Goal: Task Accomplishment & Management: Complete application form

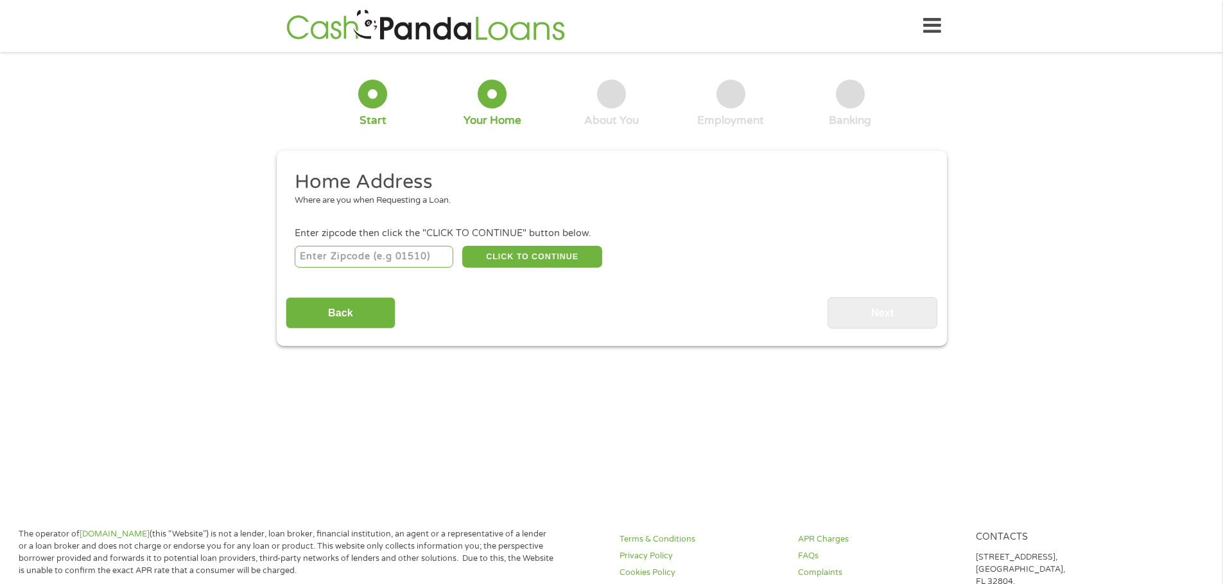
click at [384, 254] on input "number" at bounding box center [374, 257] width 159 height 22
type input "29063"
drag, startPoint x: 518, startPoint y: 253, endPoint x: 561, endPoint y: 259, distance: 43.4
click at [526, 255] on button "CLICK TO CONTINUE" at bounding box center [532, 257] width 140 height 22
type input "29063"
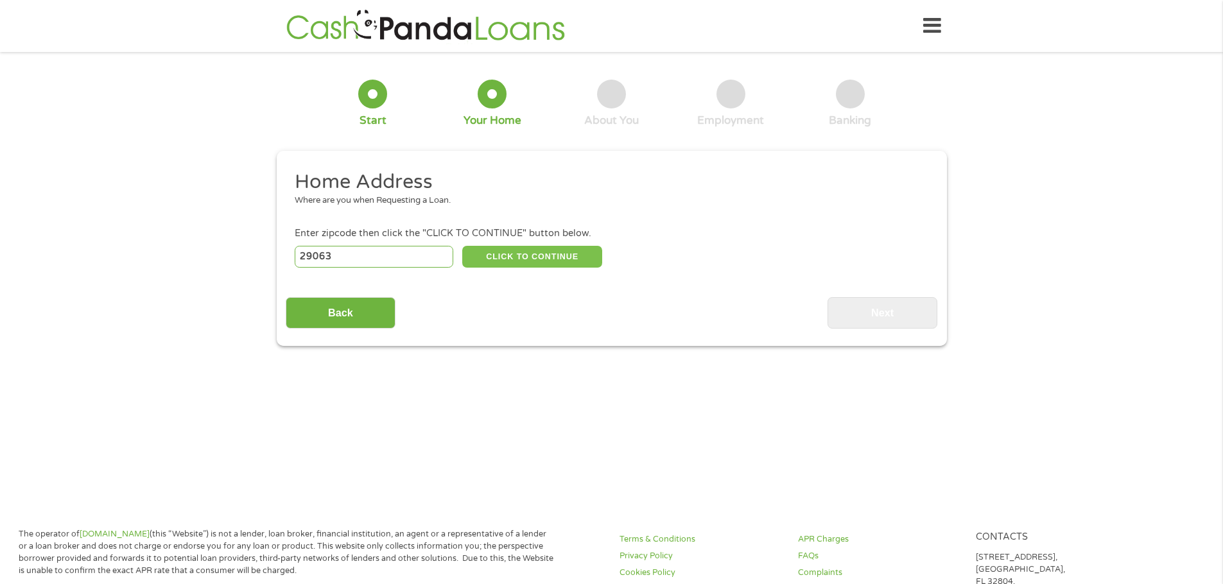
type input "Irmo"
select select "[US_STATE]"
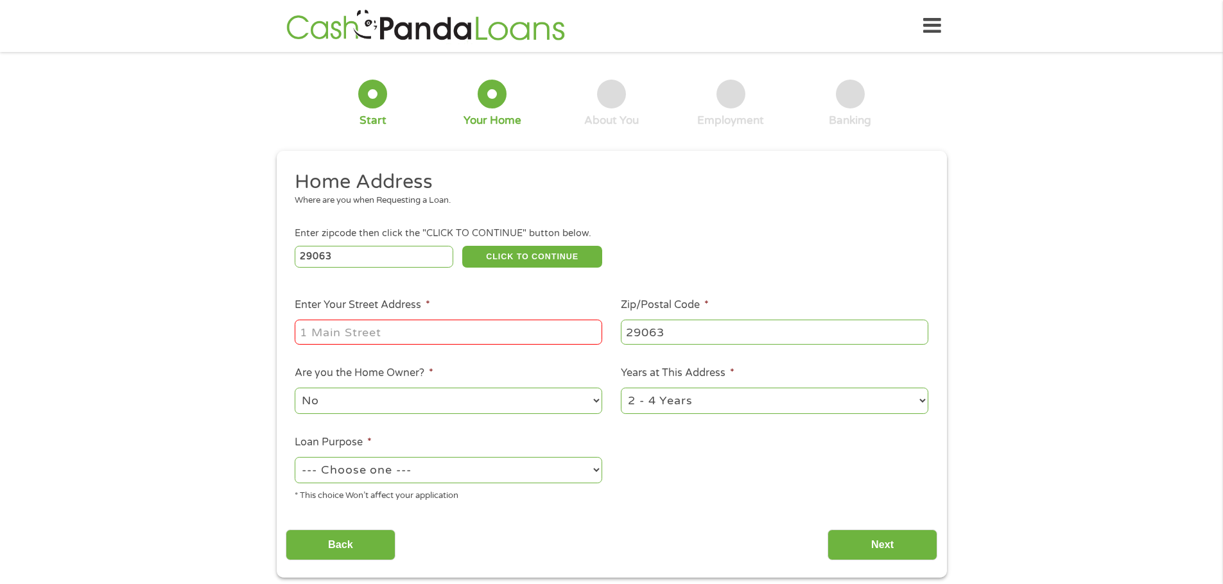
click at [379, 334] on input "Enter Your Street Address *" at bounding box center [448, 332] width 307 height 24
type input "[STREET_ADDRESS]"
click at [545, 413] on div "No Yes" at bounding box center [448, 401] width 307 height 31
click at [529, 402] on select "No Yes" at bounding box center [448, 401] width 307 height 26
select select "yes"
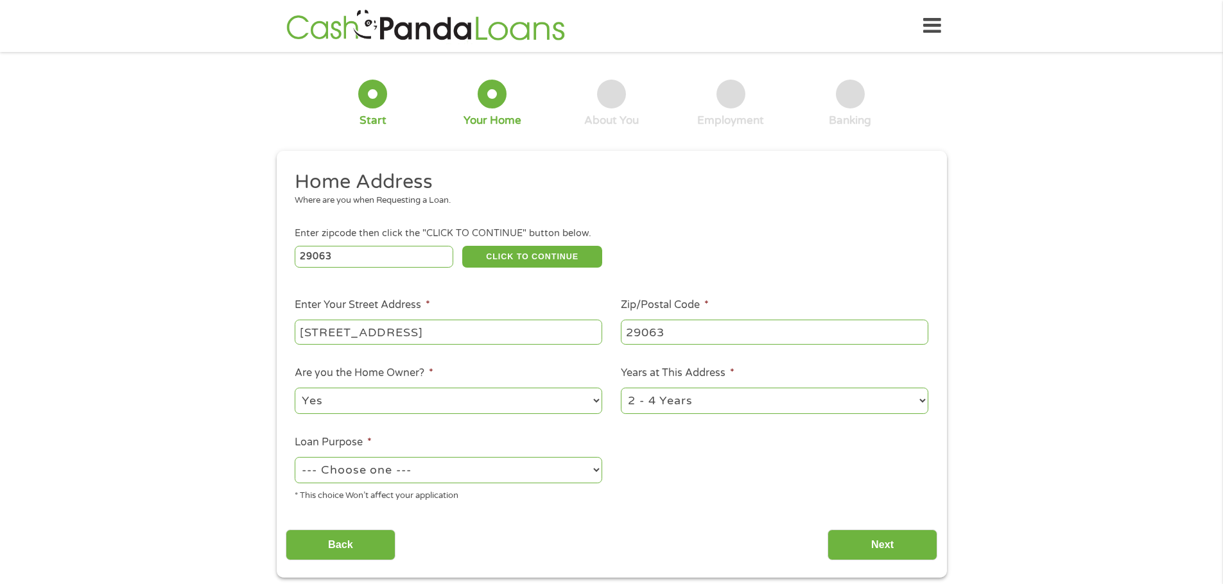
click at [295, 388] on select "No Yes" at bounding box center [448, 401] width 307 height 26
click at [557, 466] on select "--- Choose one --- Pay Bills Debt Consolidation Home Improvement Major Purchase…" at bounding box center [448, 470] width 307 height 26
select select "majorpurchase"
click at [295, 457] on select "--- Choose one --- Pay Bills Debt Consolidation Home Improvement Major Purchase…" at bounding box center [448, 470] width 307 height 26
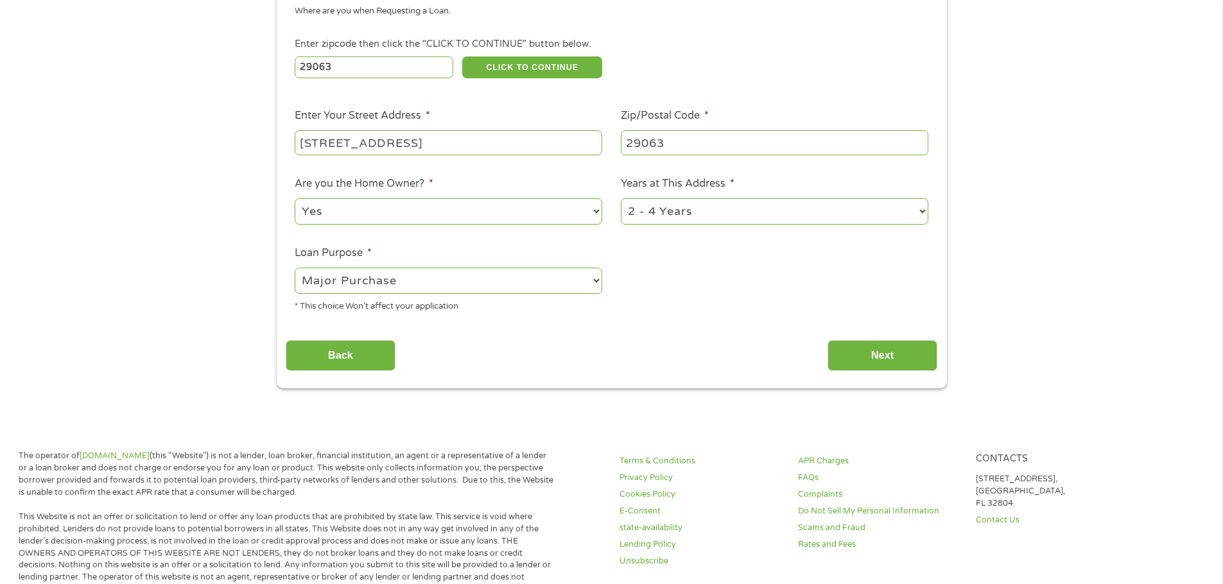
scroll to position [193, 0]
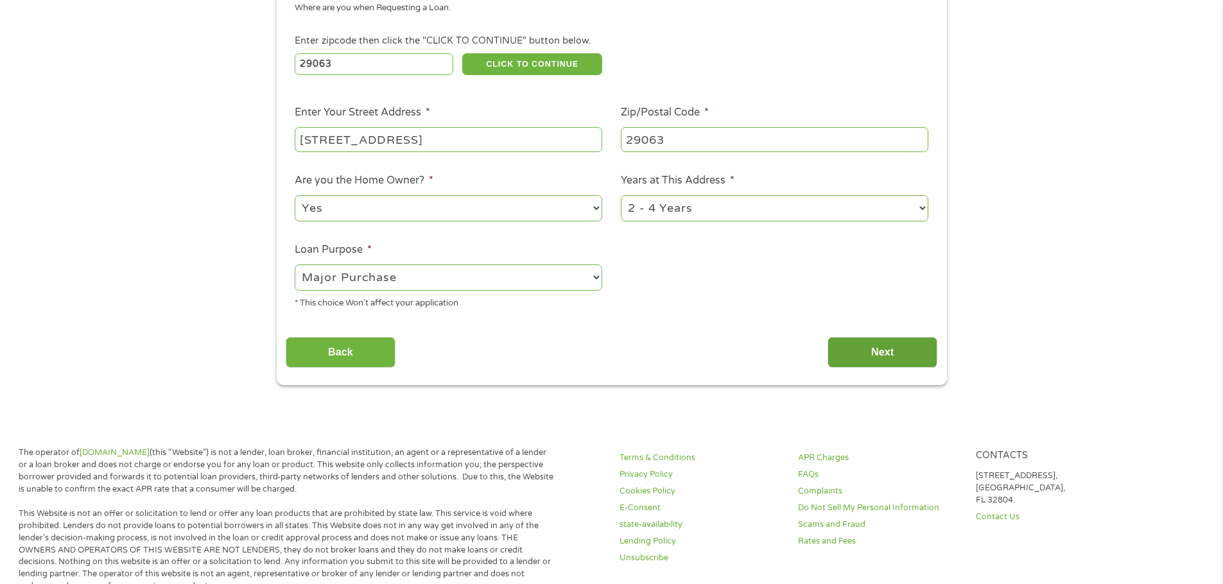
click at [881, 349] on input "Next" at bounding box center [882, 352] width 110 height 31
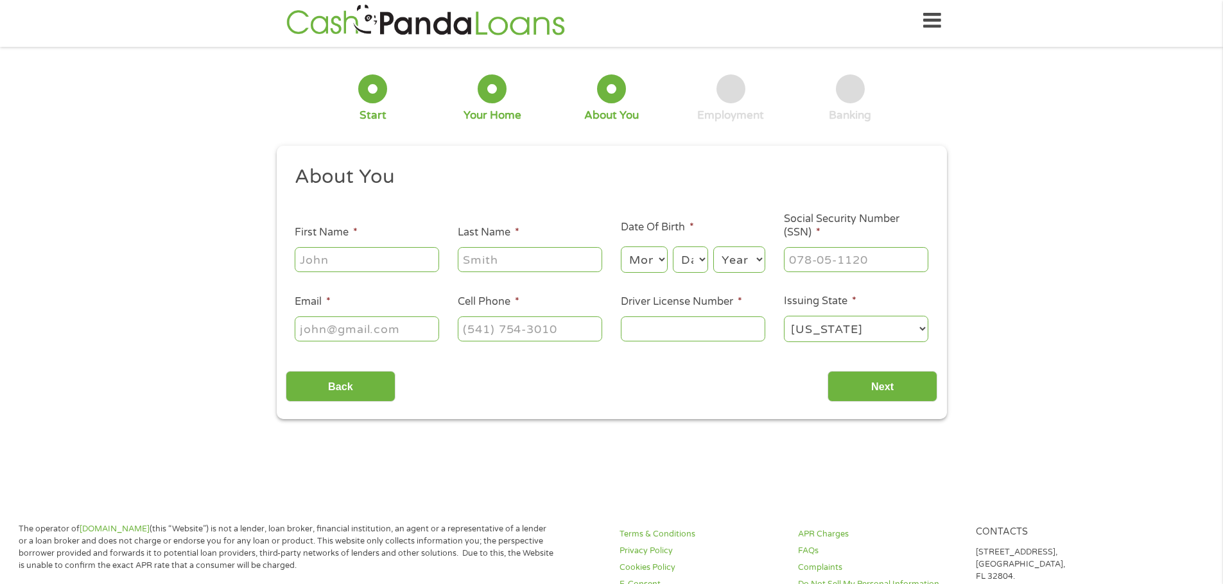
scroll to position [0, 0]
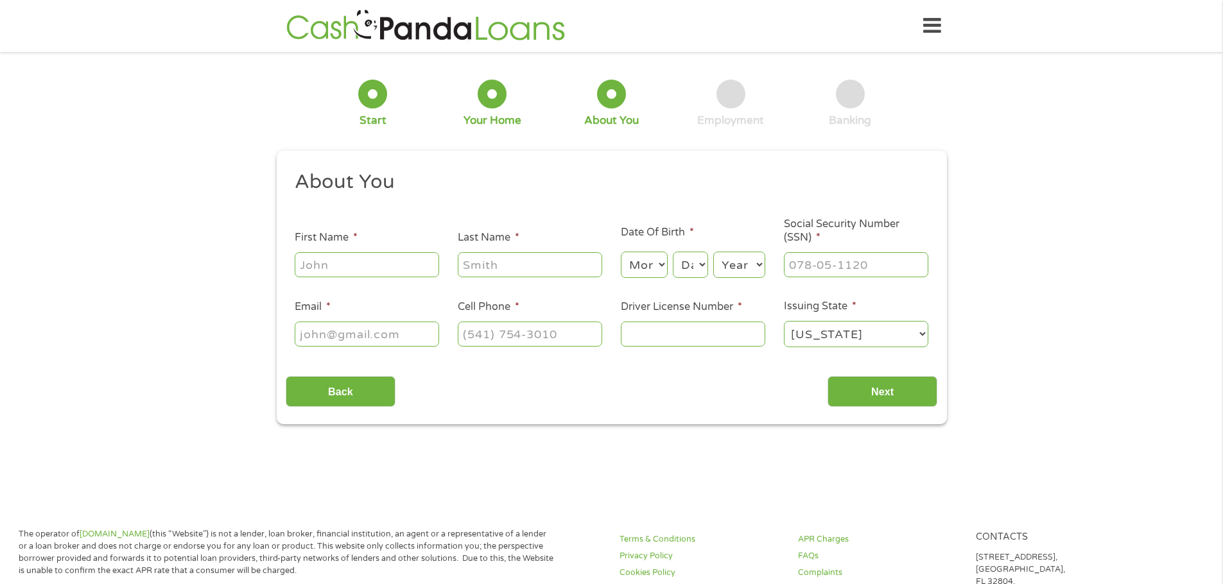
click at [369, 256] on input "First Name *" at bounding box center [367, 264] width 144 height 24
type input "[PERSON_NAME]"
click at [661, 263] on select "Month 1 2 3 4 5 6 7 8 9 10 11 12" at bounding box center [644, 265] width 47 height 26
select select "5"
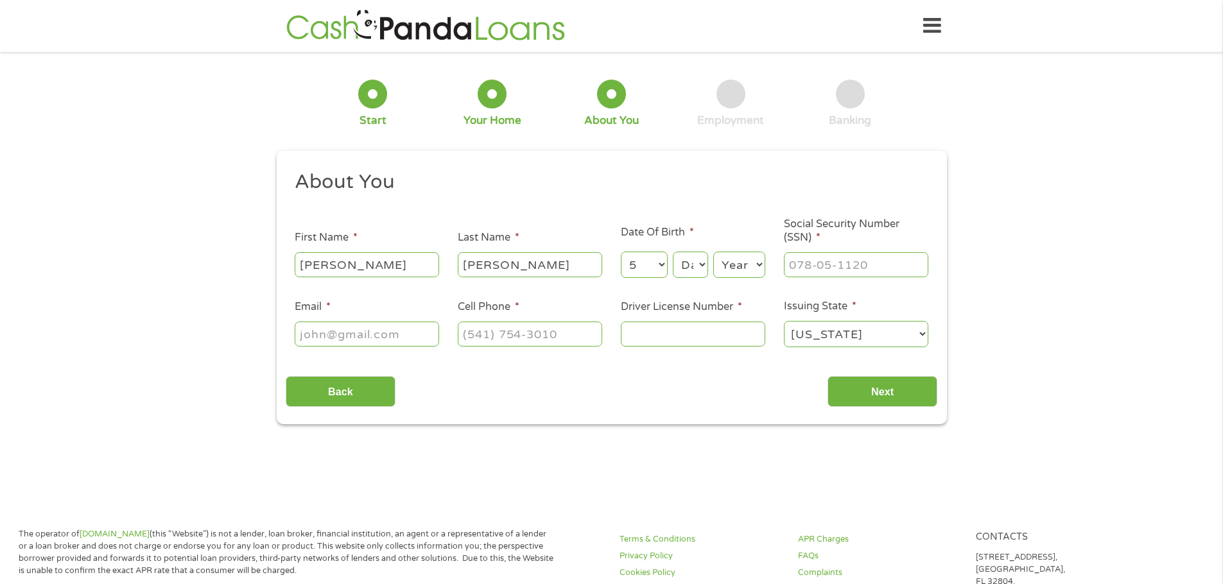
click at [621, 252] on select "Month 1 2 3 4 5 6 7 8 9 10 11 12" at bounding box center [644, 265] width 47 height 26
click at [699, 262] on select "Day 1 2 3 4 5 6 7 8 9 10 11 12 13 14 15 16 17 18 19 20 21 22 23 24 25 26 27 28 …" at bounding box center [690, 265] width 35 height 26
select select "4"
click at [673, 252] on select "Day 1 2 3 4 5 6 7 8 9 10 11 12 13 14 15 16 17 18 19 20 21 22 23 24 25 26 27 28 …" at bounding box center [690, 265] width 35 height 26
click at [756, 257] on select "Year [DATE] 2006 2005 2004 2003 2002 2001 2000 1999 1998 1997 1996 1995 1994 19…" at bounding box center [739, 265] width 52 height 26
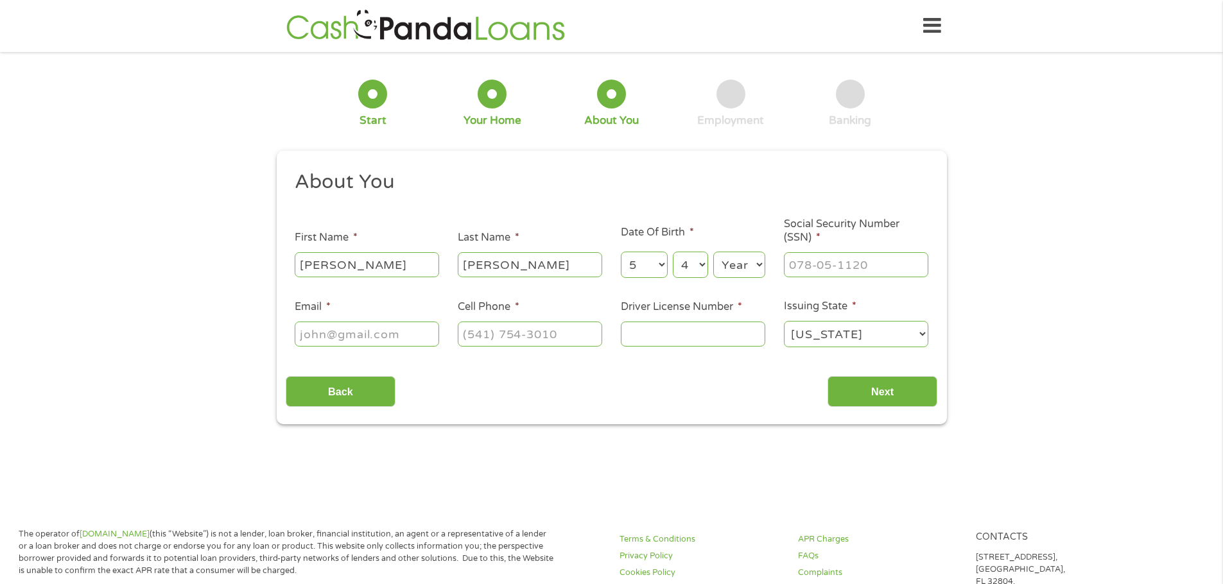
select select "1972"
click at [713, 252] on select "Year [DATE] 2006 2005 2004 2003 2002 2001 2000 1999 1998 1997 1996 1995 1994 19…" at bounding box center [739, 265] width 52 height 26
click at [818, 268] on input "___-__-____" at bounding box center [856, 264] width 144 height 24
type input "418-15-9568"
click at [363, 332] on input "Email *" at bounding box center [367, 334] width 144 height 24
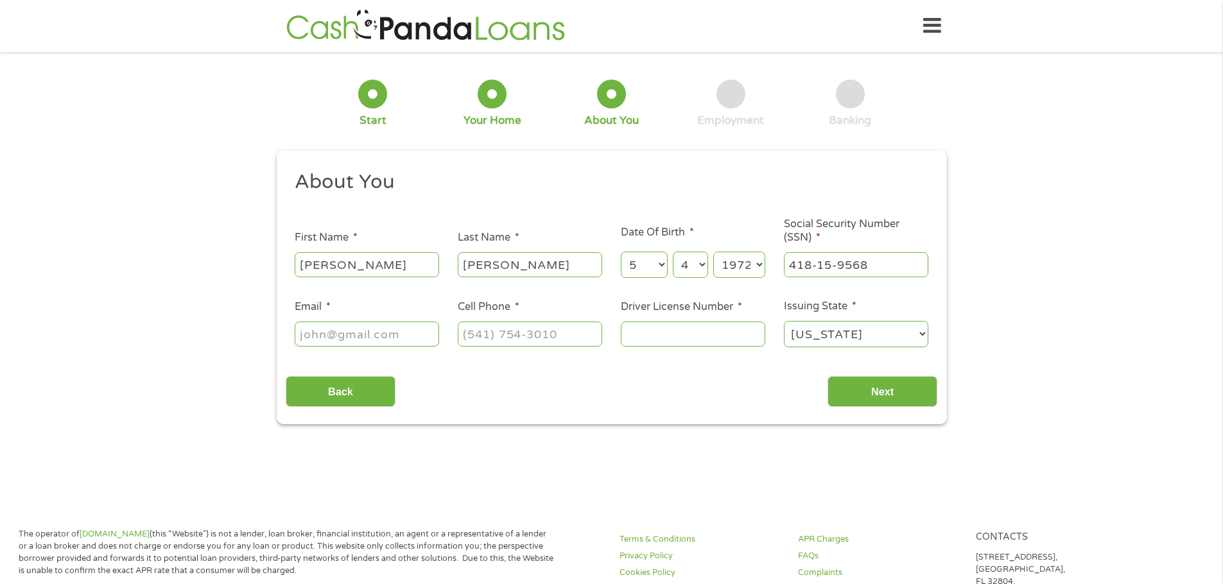
type input "[EMAIL_ADDRESS][DOMAIN_NAME]"
type input "[PHONE_NUMBER]"
click at [673, 331] on input "Driver License Number *" at bounding box center [693, 334] width 144 height 24
